Goal: Information Seeking & Learning: Learn about a topic

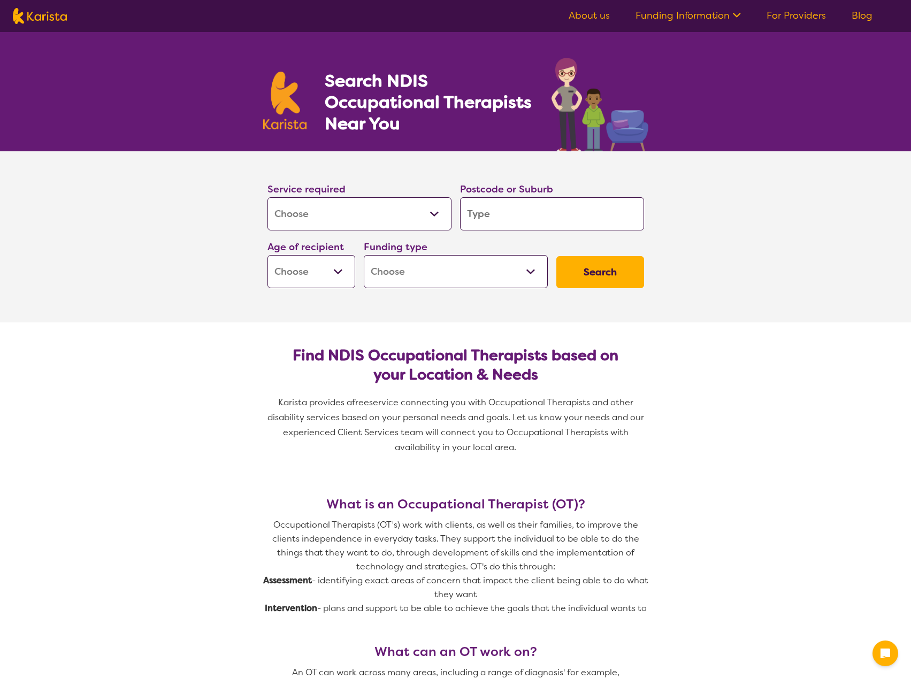
select select "[MEDICAL_DATA]"
type input "2"
type input "25"
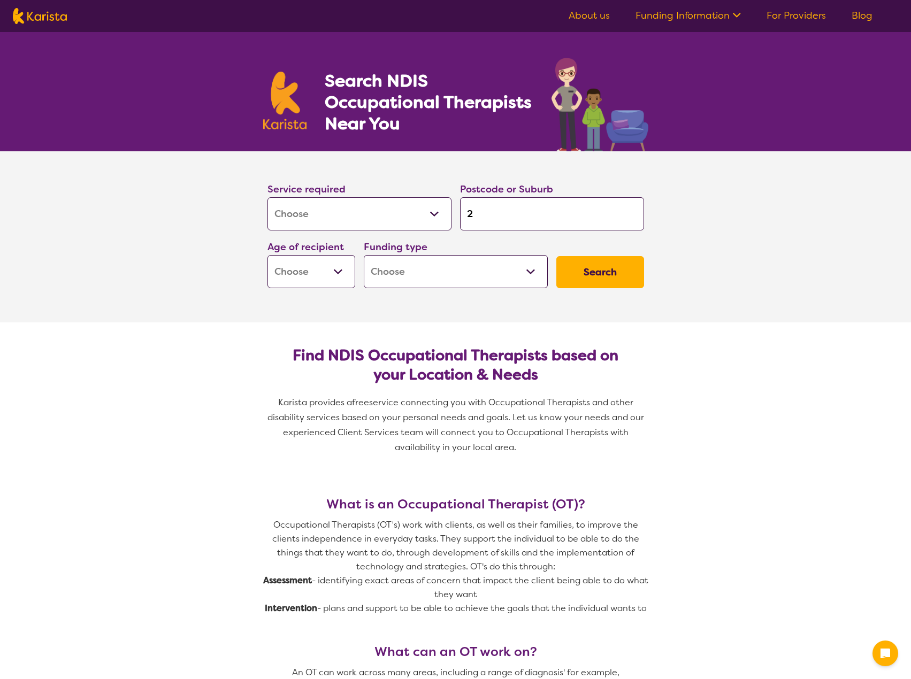
type input "25"
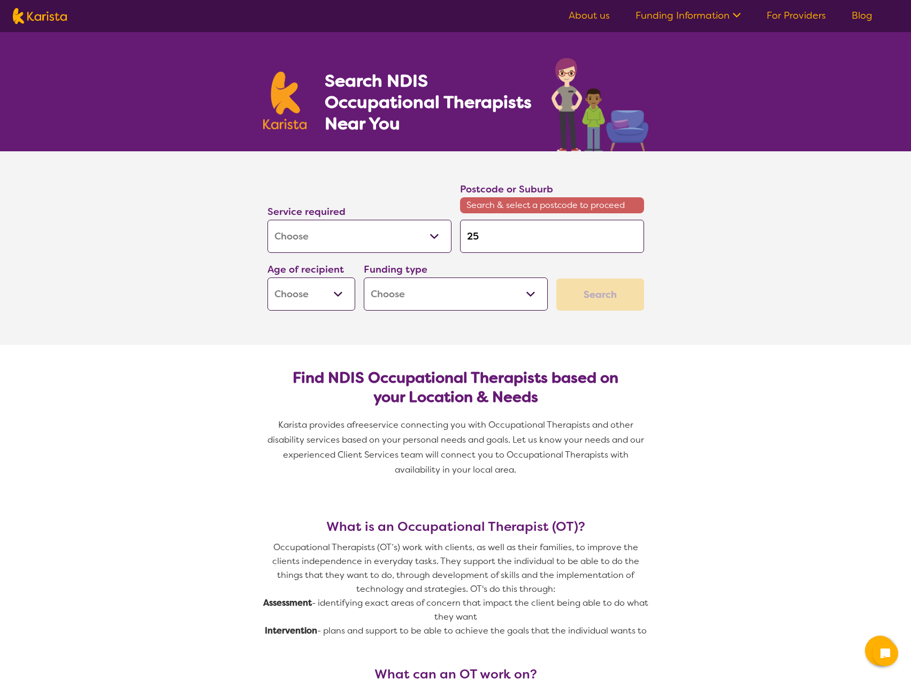
type input "257"
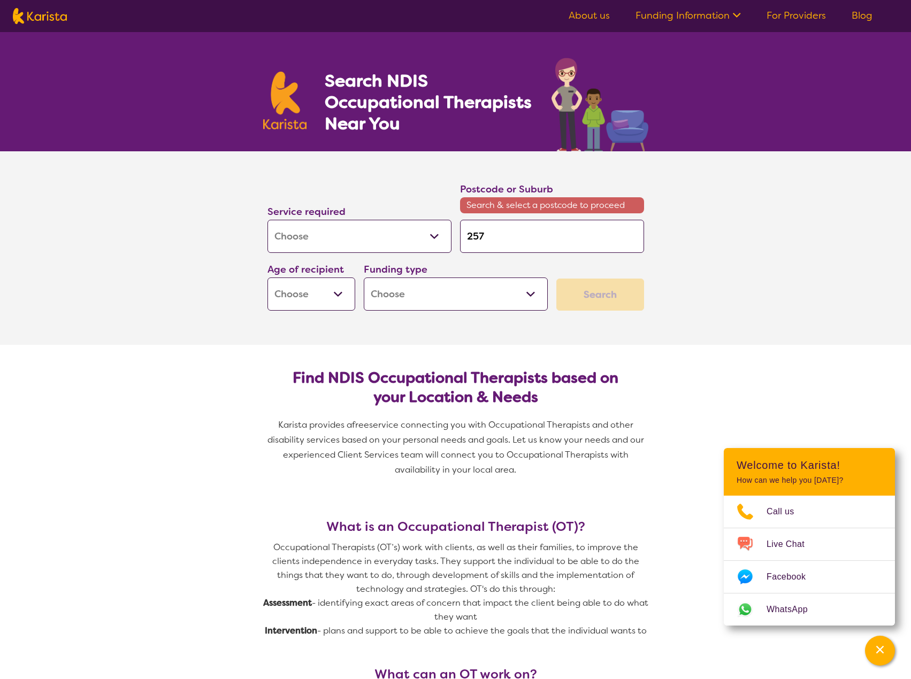
type input "2572"
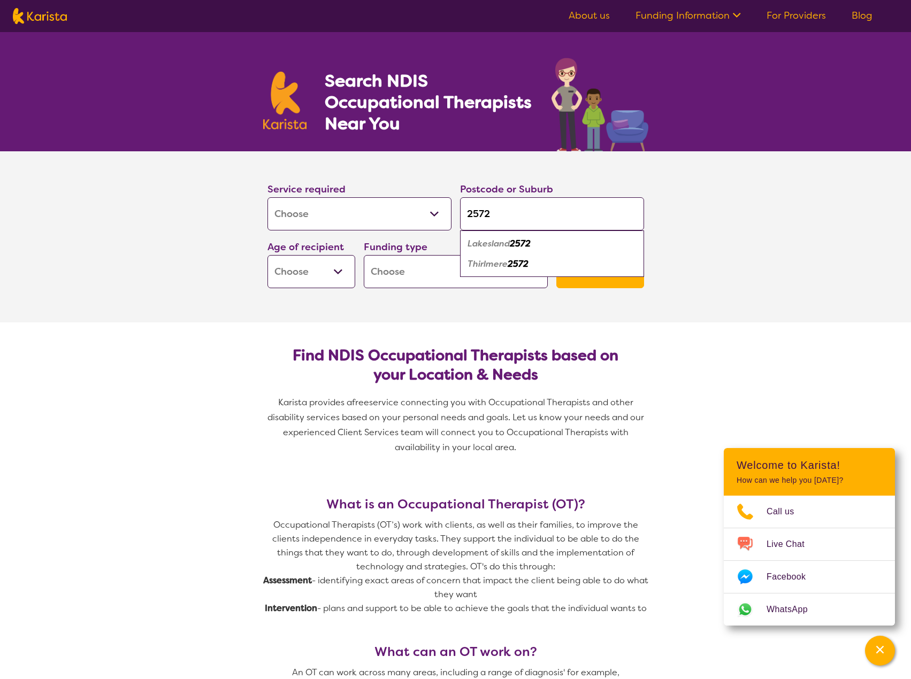
type input "2572"
click at [519, 266] on em "2572" at bounding box center [518, 263] width 21 height 11
click at [329, 268] on select "Early Childhood - 0 to 9 Child - 10 to 11 Adolescent - 12 to 17 Adult - 18 to 6…" at bounding box center [312, 271] width 88 height 33
select select "AG"
click at [268, 255] on select "Early Childhood - 0 to 9 Child - 10 to 11 Adolescent - 12 to 17 Adult - 18 to 6…" at bounding box center [312, 271] width 88 height 33
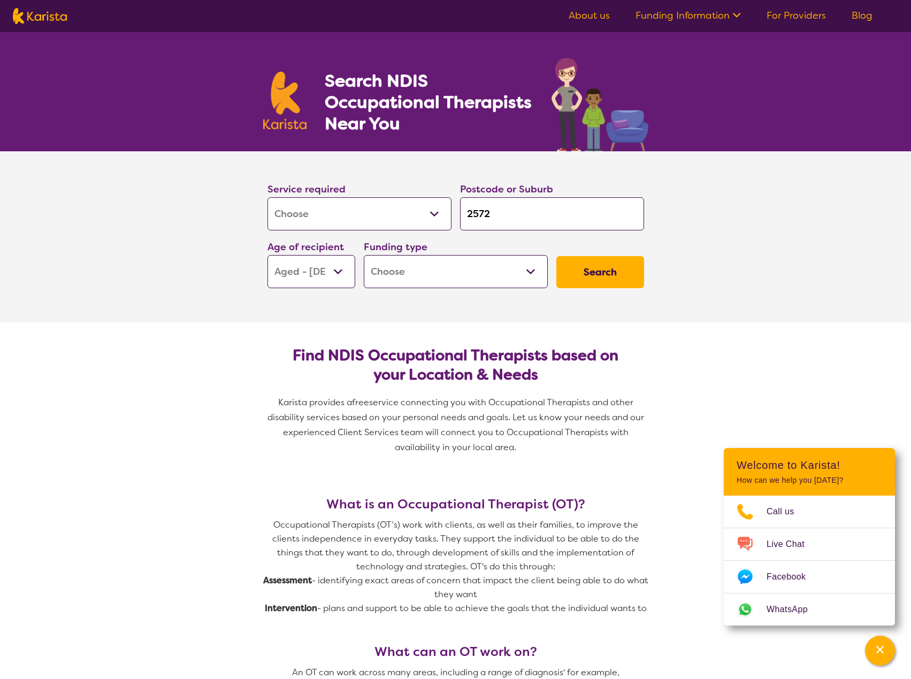
select select "AG"
click at [511, 267] on select "Home Care Package (HCP) National Disability Insurance Scheme (NDIS) I don't know" at bounding box center [456, 271] width 184 height 33
click at [505, 270] on select "Home Care Package (HCP) National Disability Insurance Scheme (NDIS) I don't know" at bounding box center [456, 271] width 184 height 33
click at [598, 270] on button "Search" at bounding box center [600, 272] width 88 height 32
drag, startPoint x: 493, startPoint y: 281, endPoint x: 454, endPoint y: 288, distance: 39.7
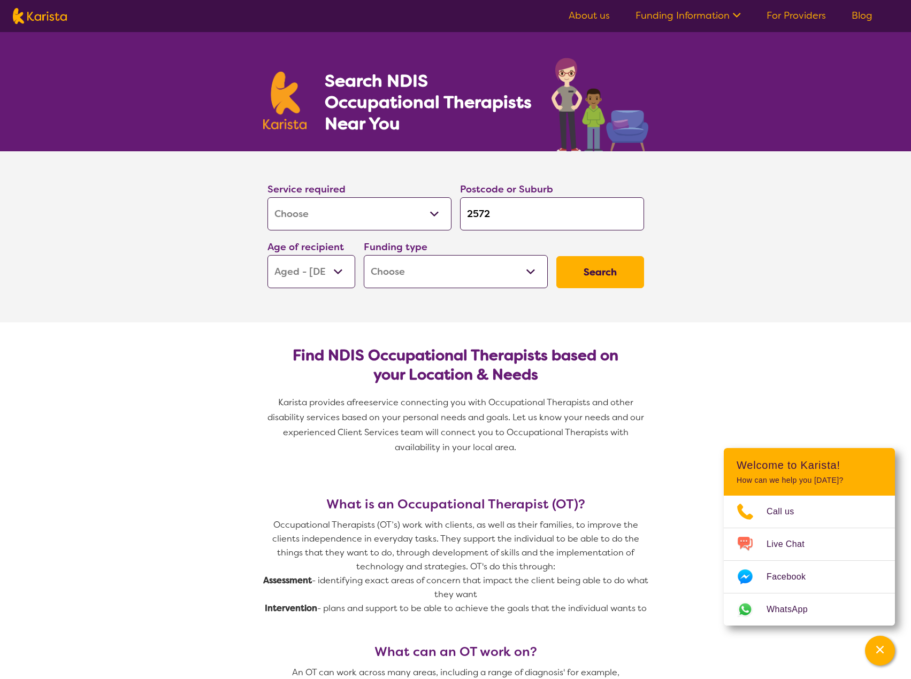
click at [492, 280] on select "Home Care Package (HCP) National Disability Insurance Scheme (NDIS) I don't know" at bounding box center [456, 271] width 184 height 33
select select "i-don-t-know"
click at [364, 255] on select "Home Care Package (HCP) National Disability Insurance Scheme (NDIS) I don't know" at bounding box center [456, 271] width 184 height 33
select select "i-don-t-know"
click at [588, 277] on button "Search" at bounding box center [600, 272] width 88 height 32
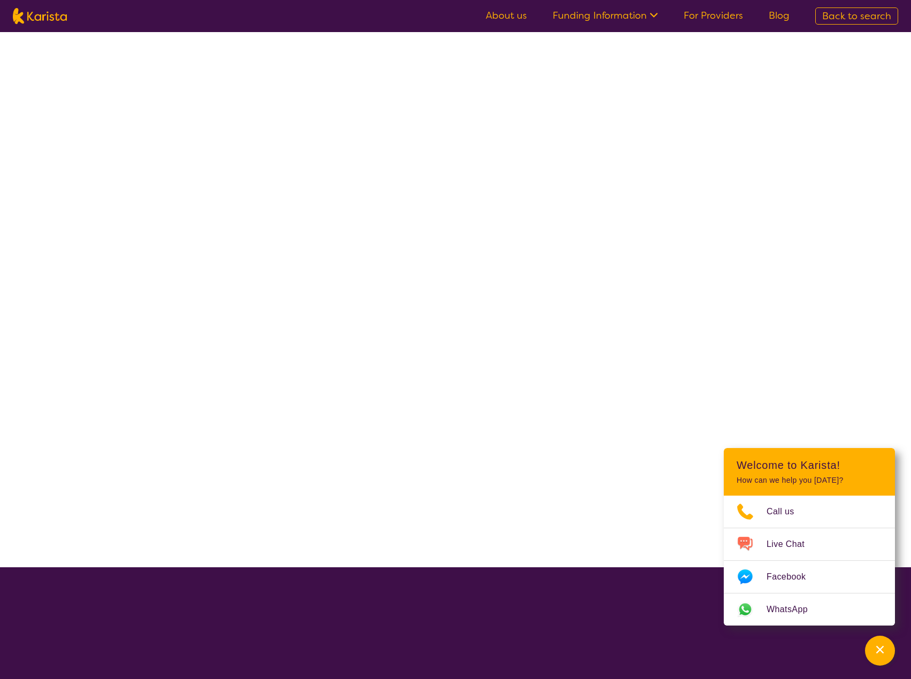
select select "[MEDICAL_DATA]"
select select "AG"
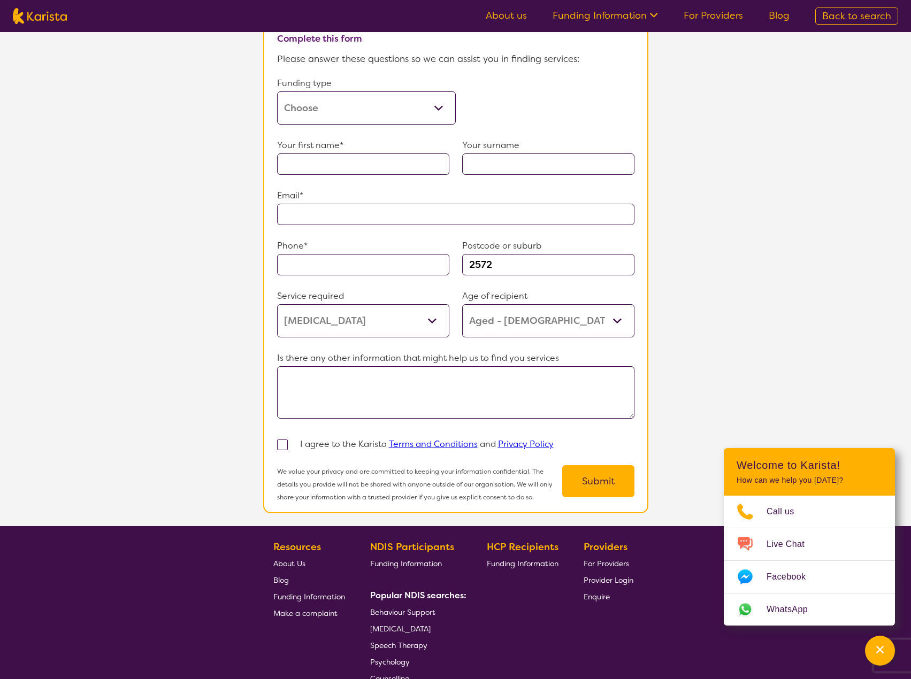
scroll to position [740, 0]
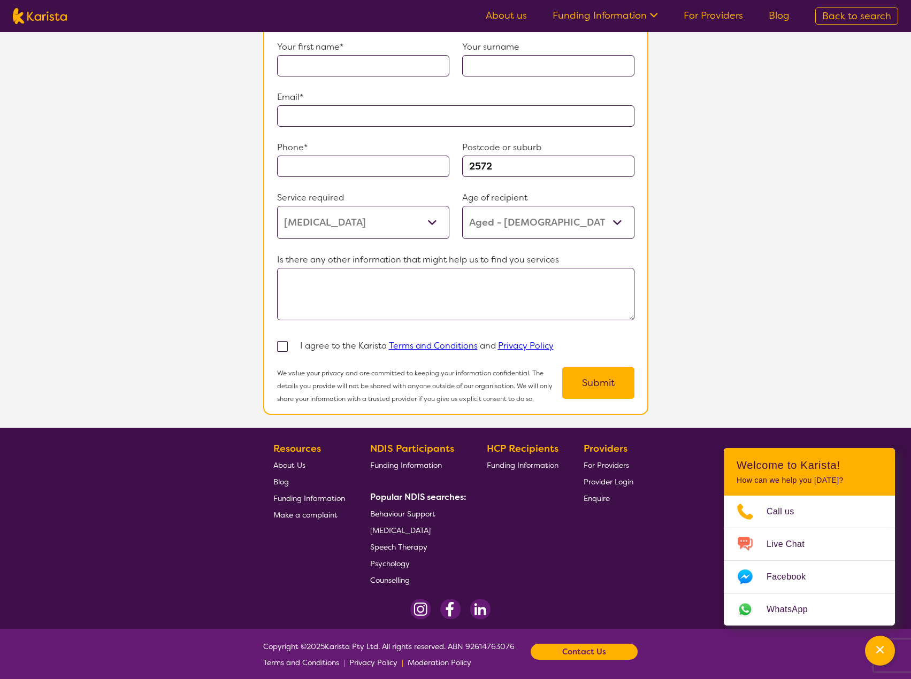
select select "[MEDICAL_DATA]"
select select "AG"
select select "i-don-t-know"
select select "[MEDICAL_DATA]"
select select "AG"
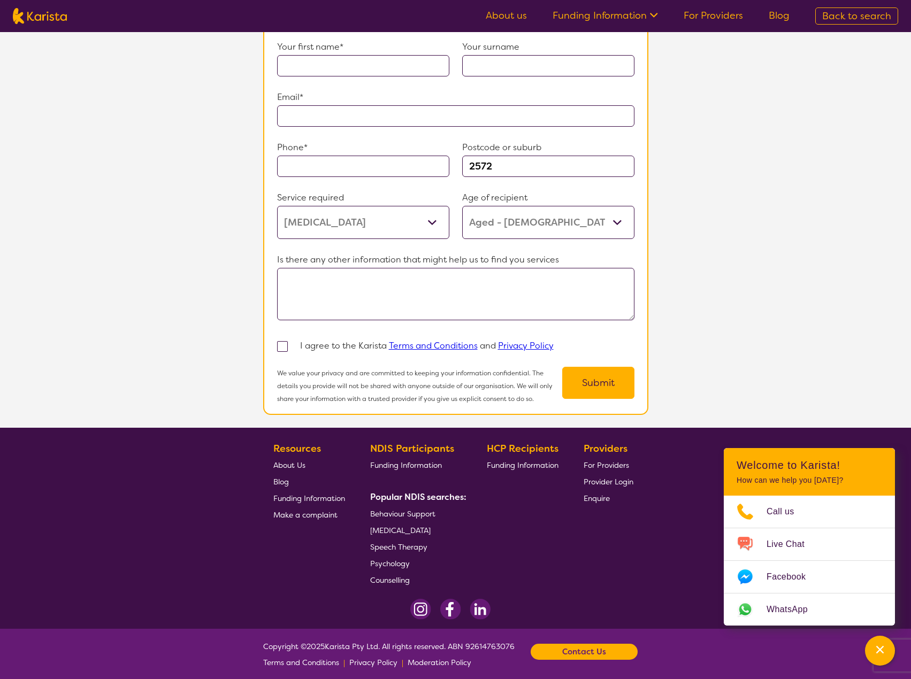
select select "i-don-t-know"
